Goal: Navigation & Orientation: Find specific page/section

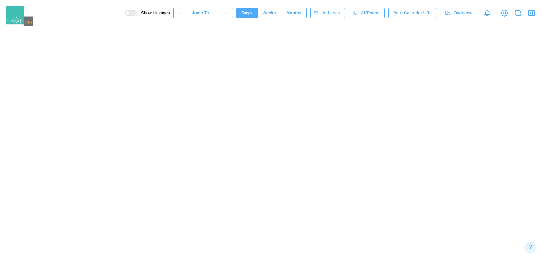
scroll to position [0, 6672]
